Goal: Information Seeking & Learning: Learn about a topic

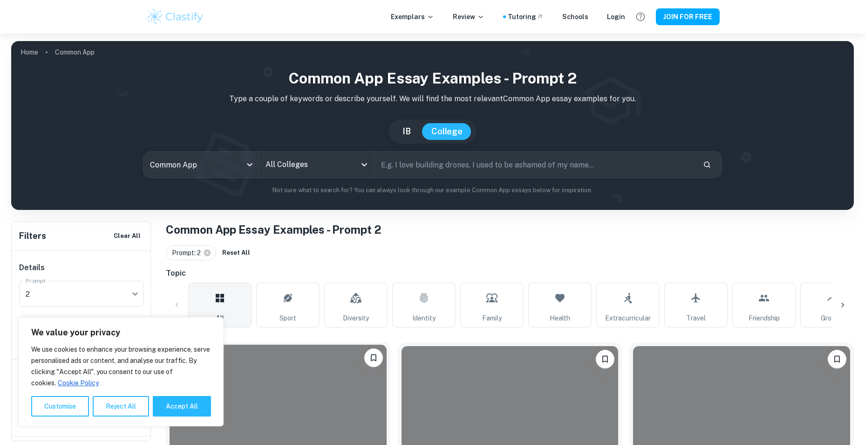
click at [179, 410] on button "Accept All" at bounding box center [182, 406] width 58 height 21
checkbox input "true"
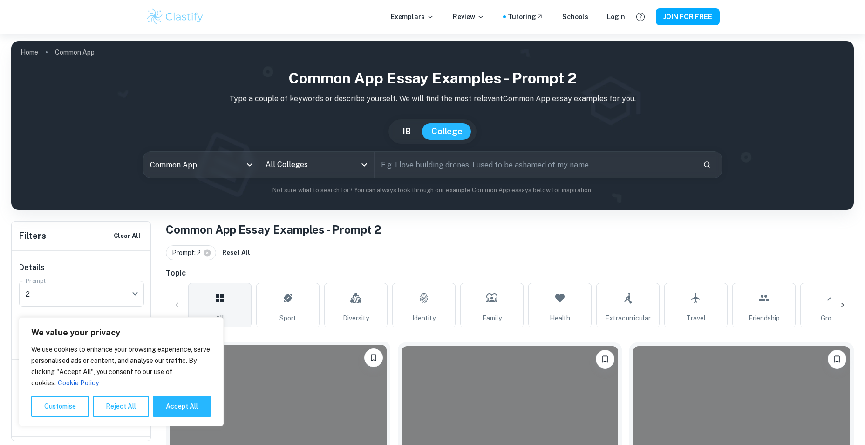
checkbox input "true"
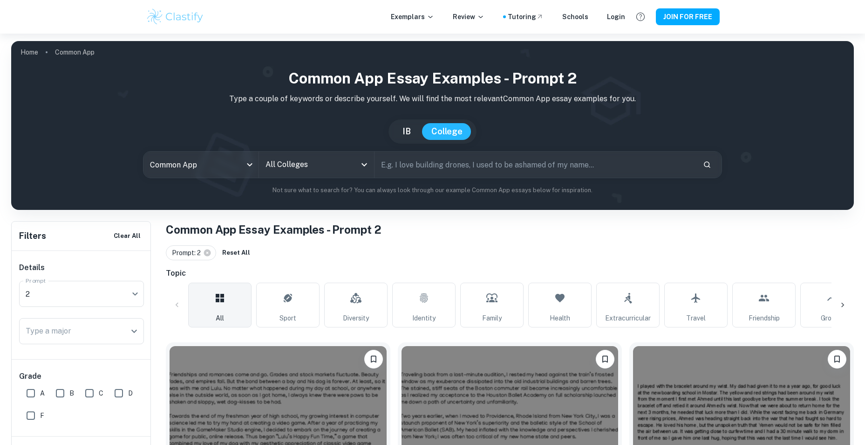
scroll to position [186, 0]
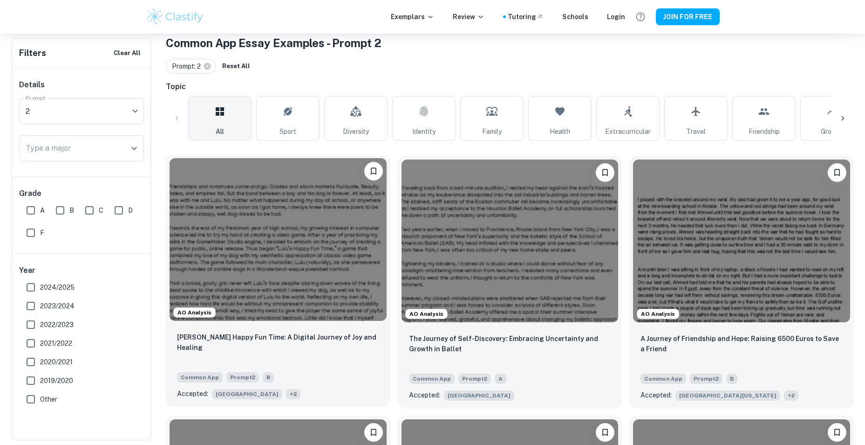
click at [319, 269] on img at bounding box center [278, 239] width 217 height 163
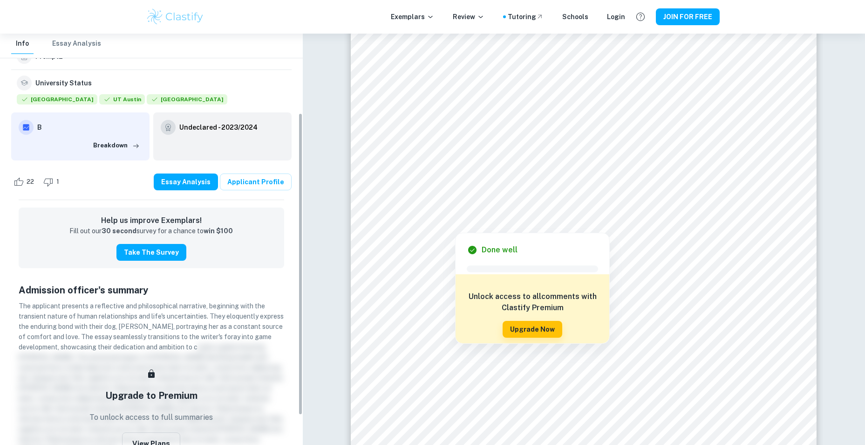
scroll to position [140, 0]
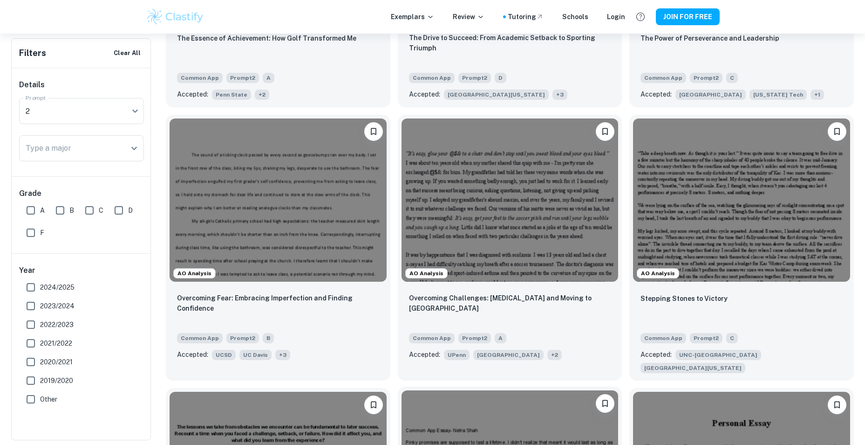
scroll to position [746, 0]
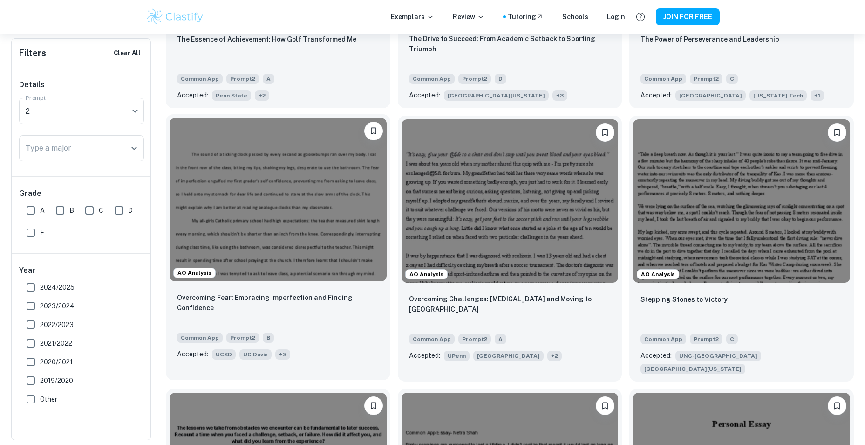
click at [302, 190] on img at bounding box center [278, 199] width 217 height 163
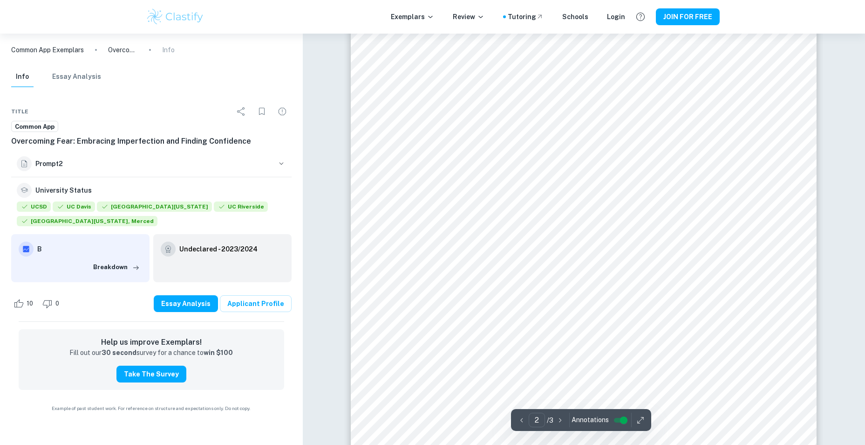
scroll to position [932, 0]
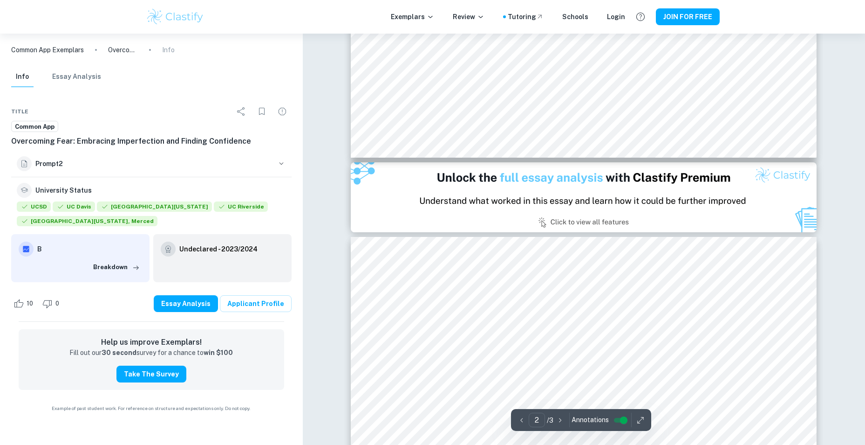
type input "1"
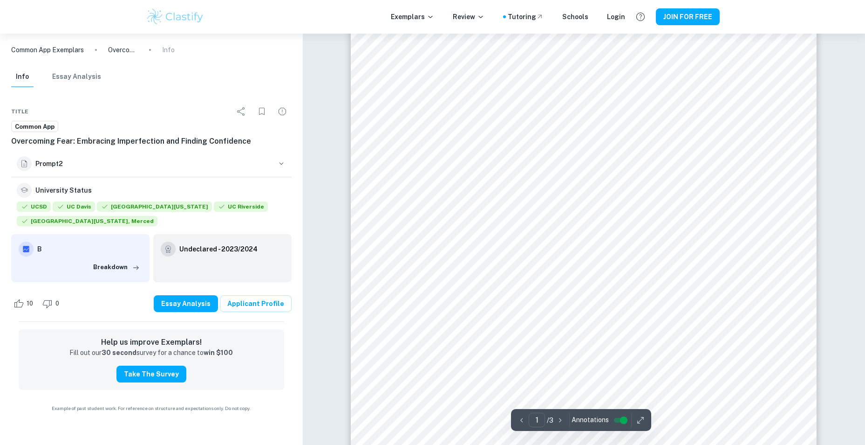
scroll to position [0, 0]
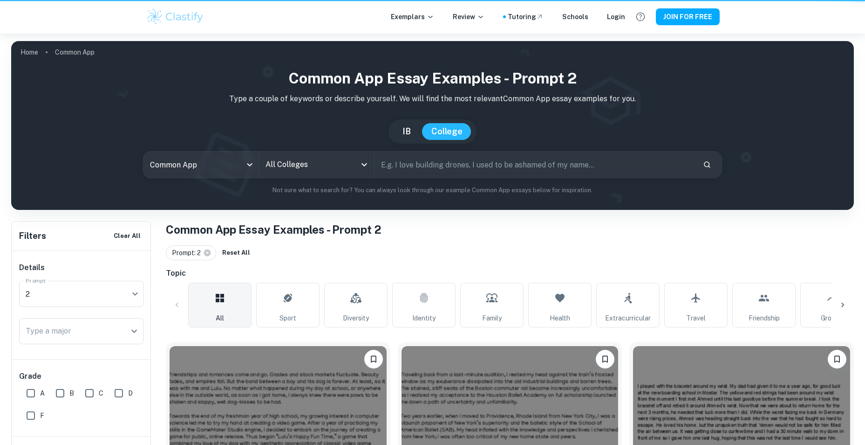
scroll to position [746, 0]
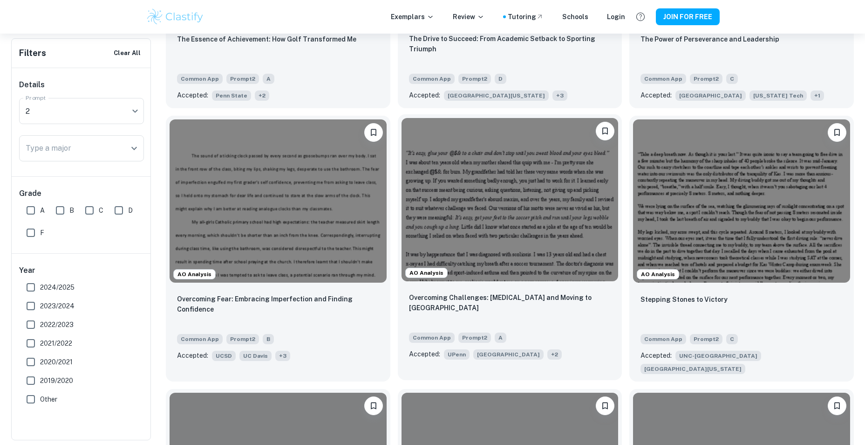
click at [516, 185] on img at bounding box center [510, 199] width 217 height 163
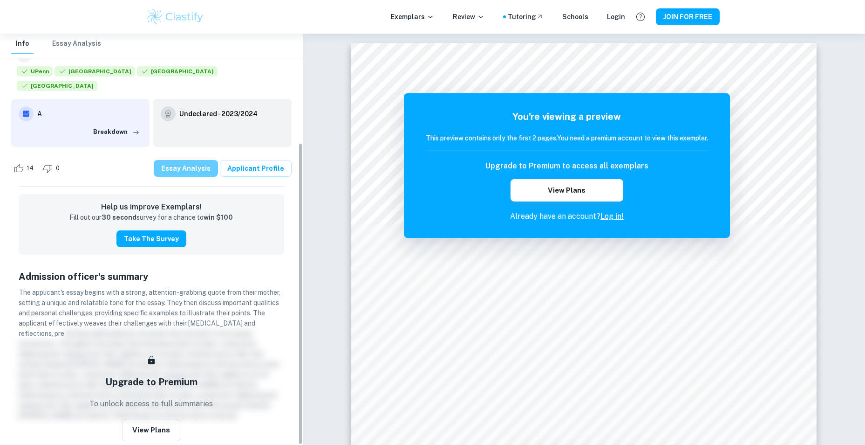
scroll to position [148, 0]
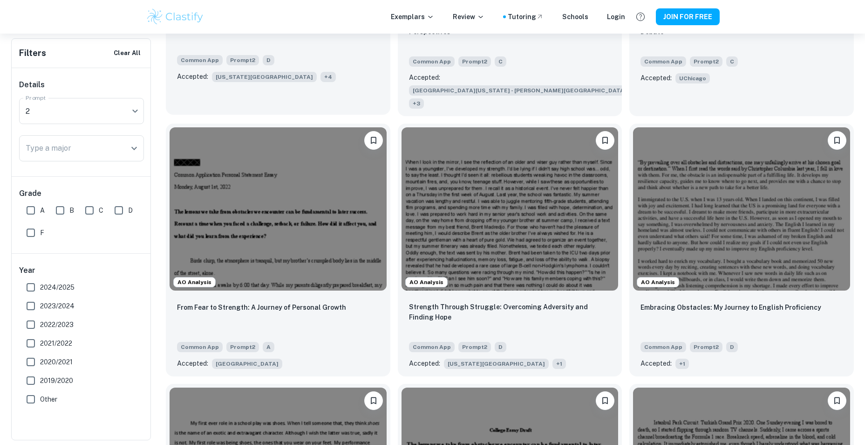
scroll to position [1817, 0]
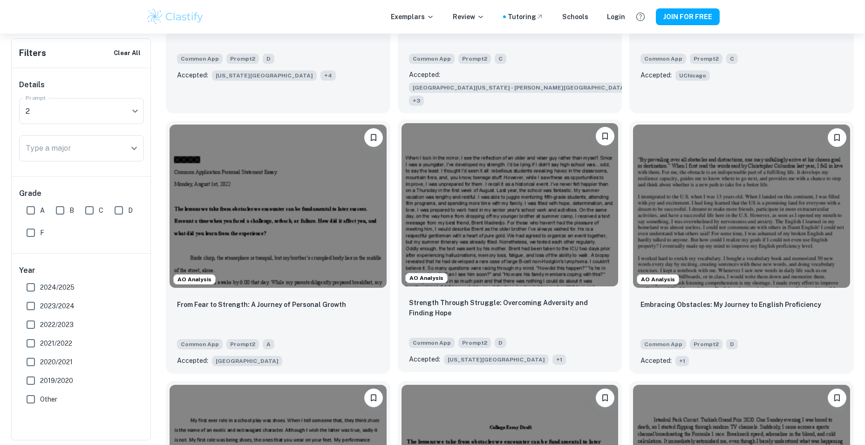
click at [488, 177] on img at bounding box center [510, 204] width 217 height 163
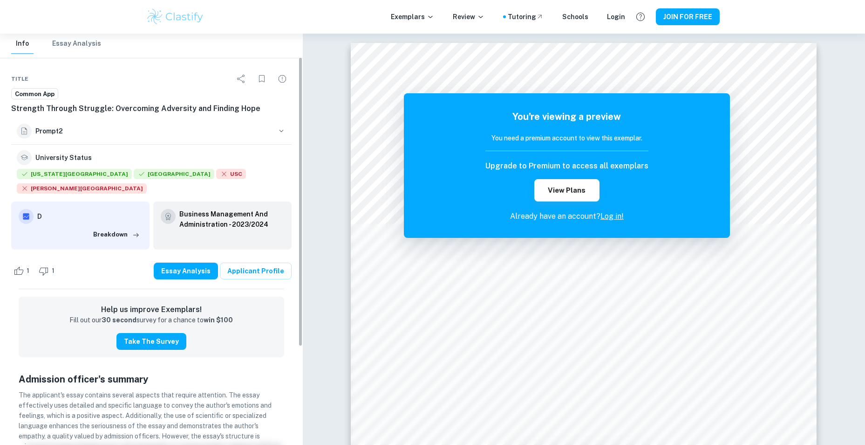
scroll to position [47, 0]
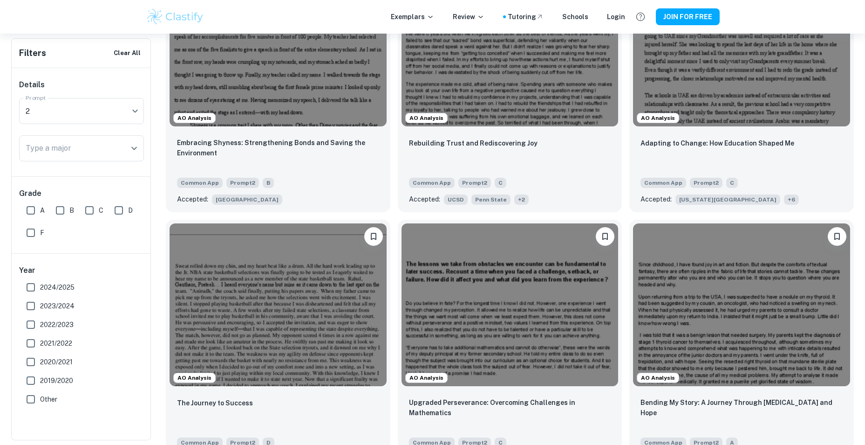
scroll to position [1025, 0]
